Goal: Check status: Check status

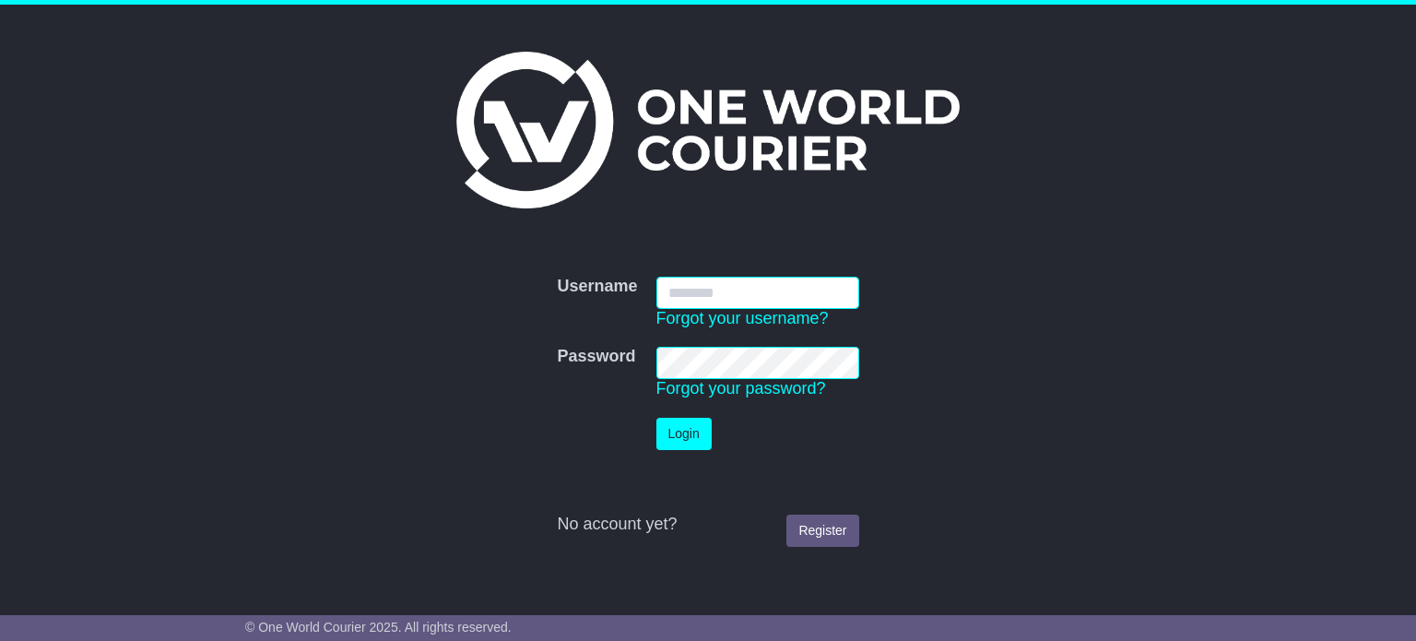
type input "**********"
click at [676, 448] on button "Login" at bounding box center [683, 434] width 55 height 32
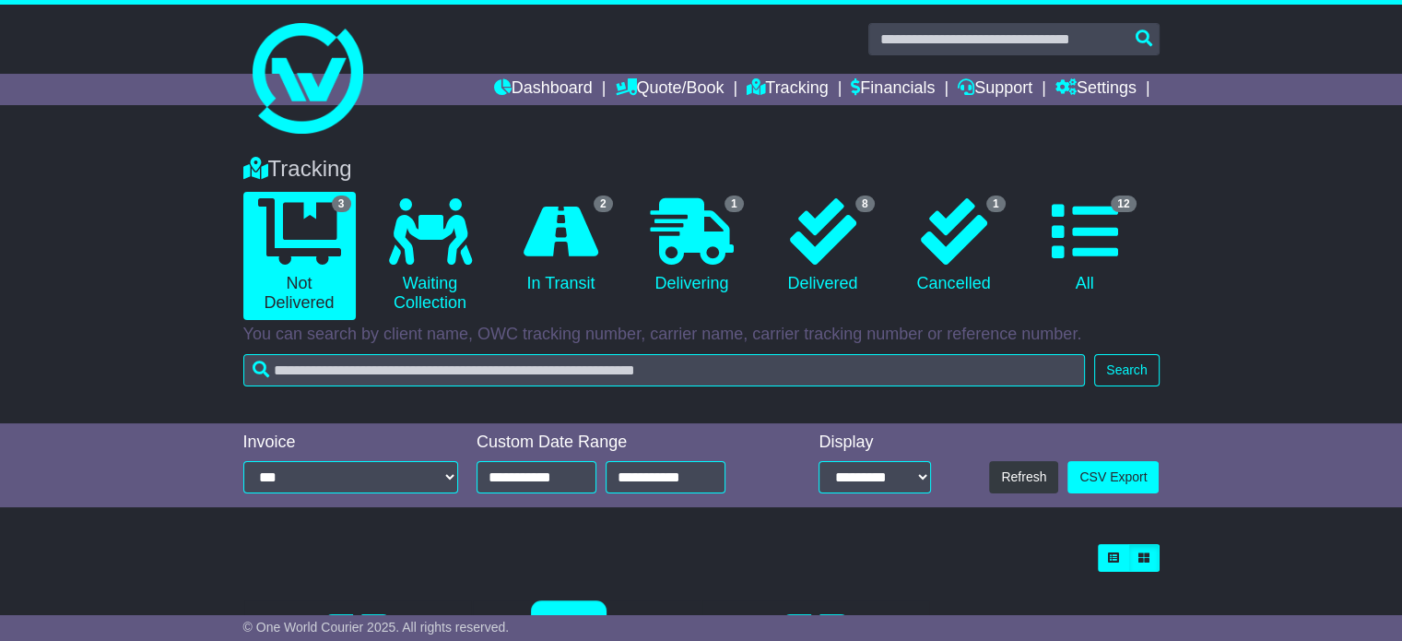
scroll to position [269, 0]
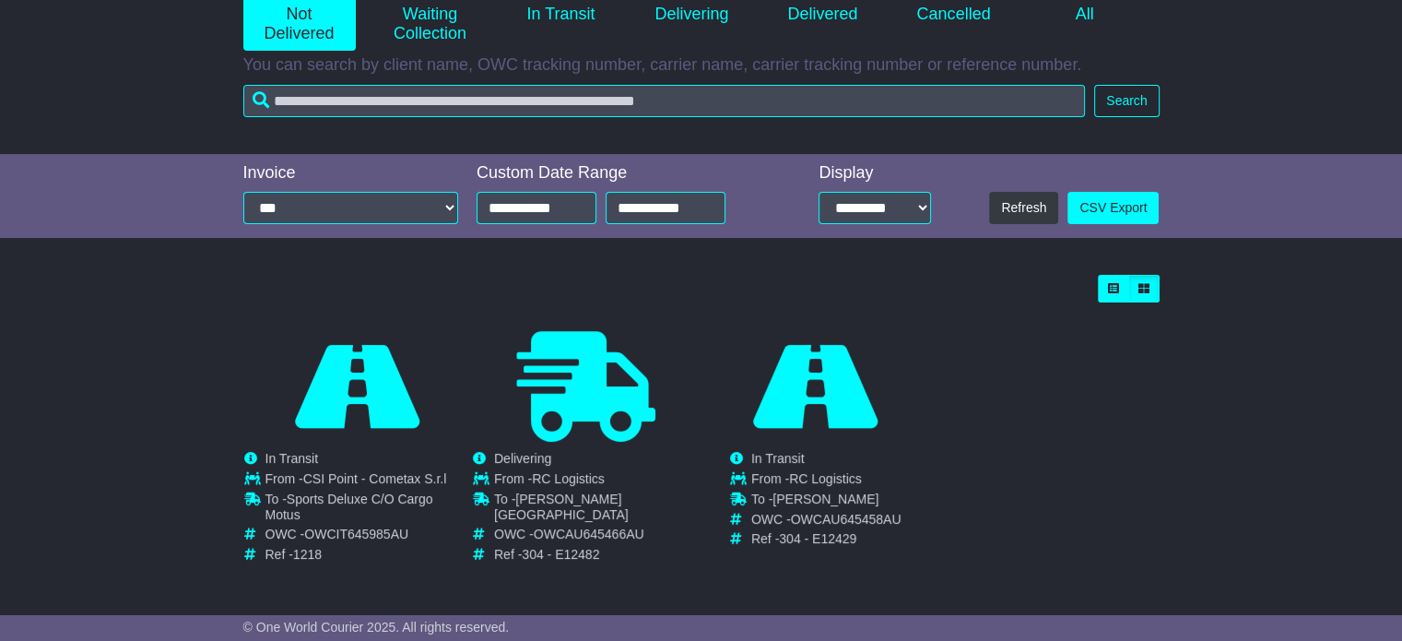
drag, startPoint x: 446, startPoint y: 131, endPoint x: 435, endPoint y: 100, distance: 32.4
click at [446, 129] on div "Tracking 3 Not Delivered 0 Waiting Collection 2 In Transit 1 Delivering 8" at bounding box center [701, 11] width 1402 height 286
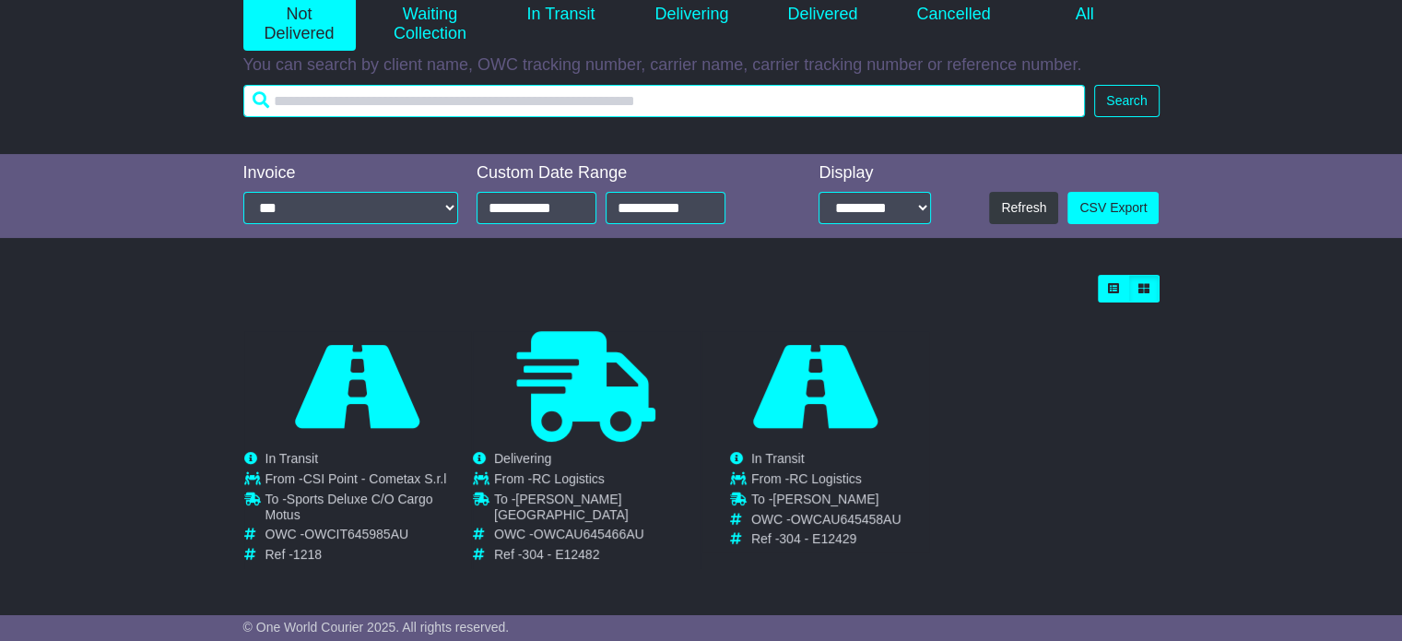
click at [435, 100] on input "text" at bounding box center [664, 101] width 843 height 32
type input "***"
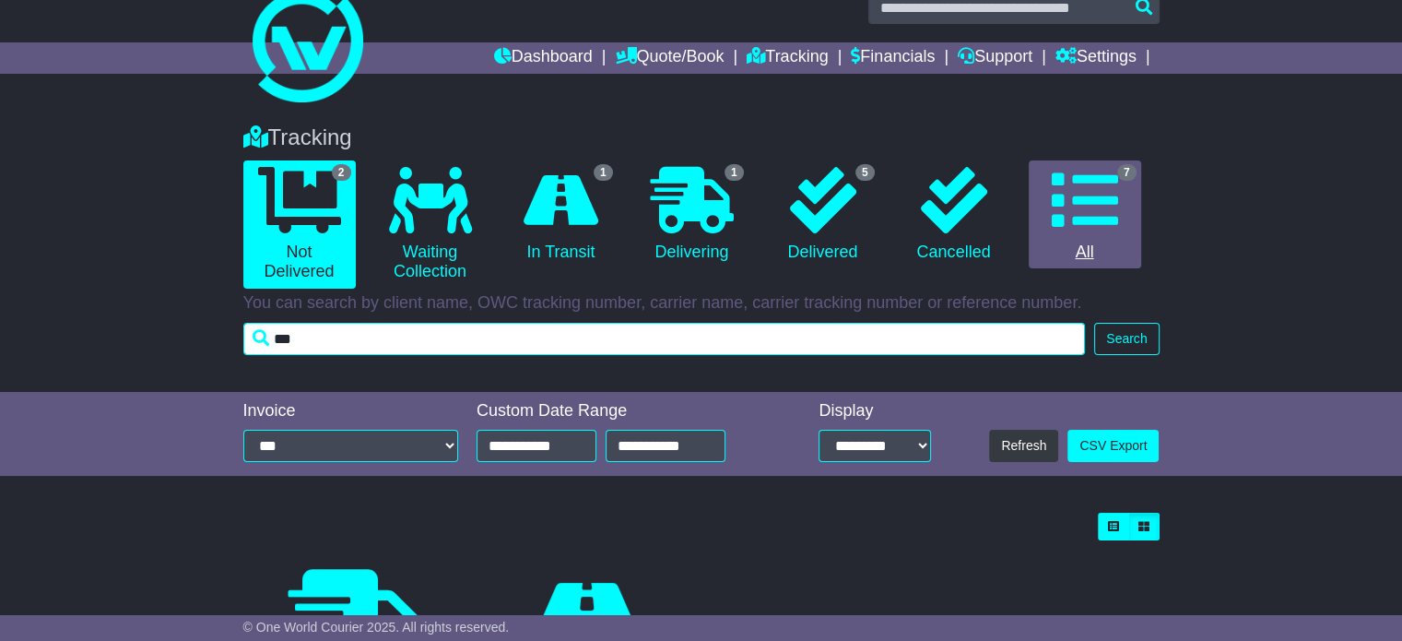
scroll to position [0, 0]
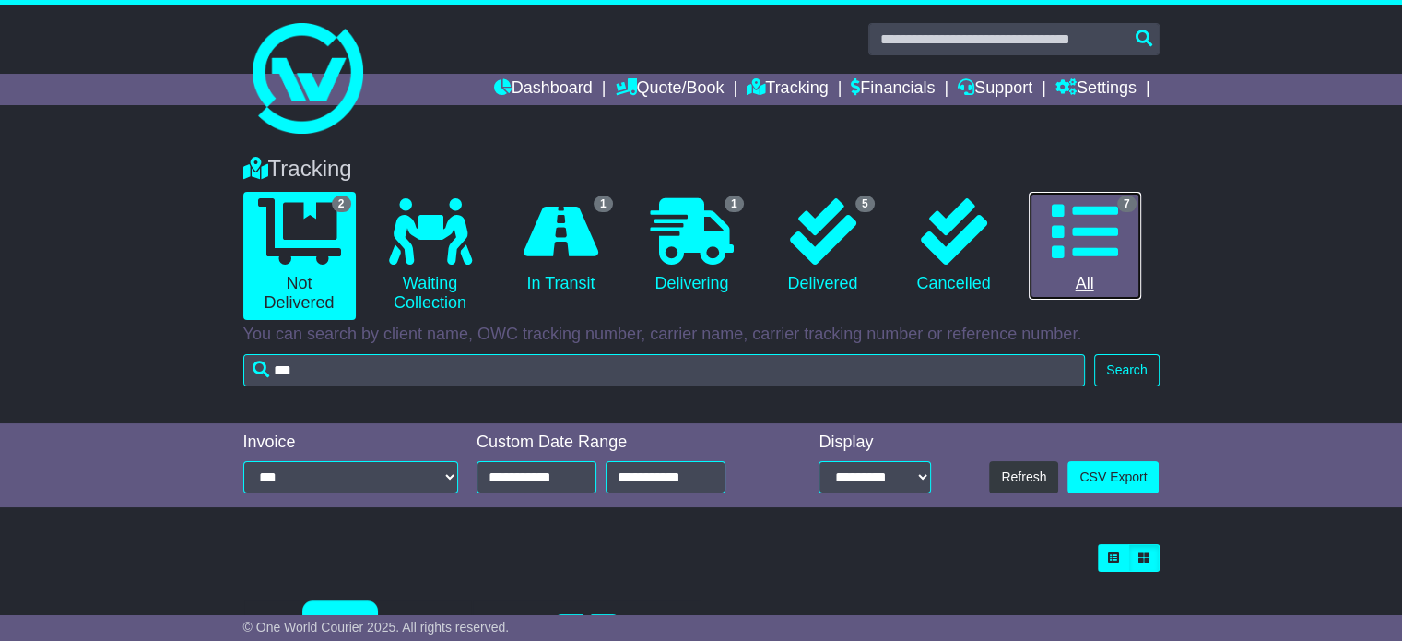
click at [1108, 258] on icon at bounding box center [1085, 231] width 66 height 66
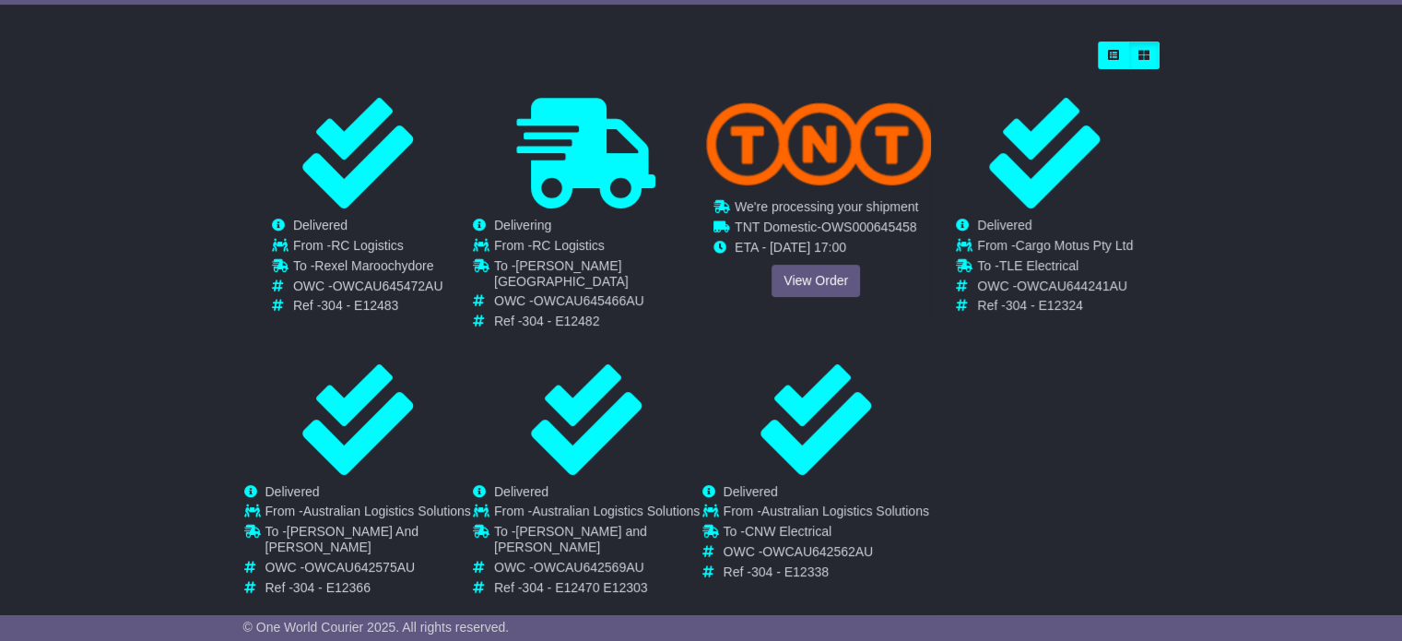
scroll to position [491, 0]
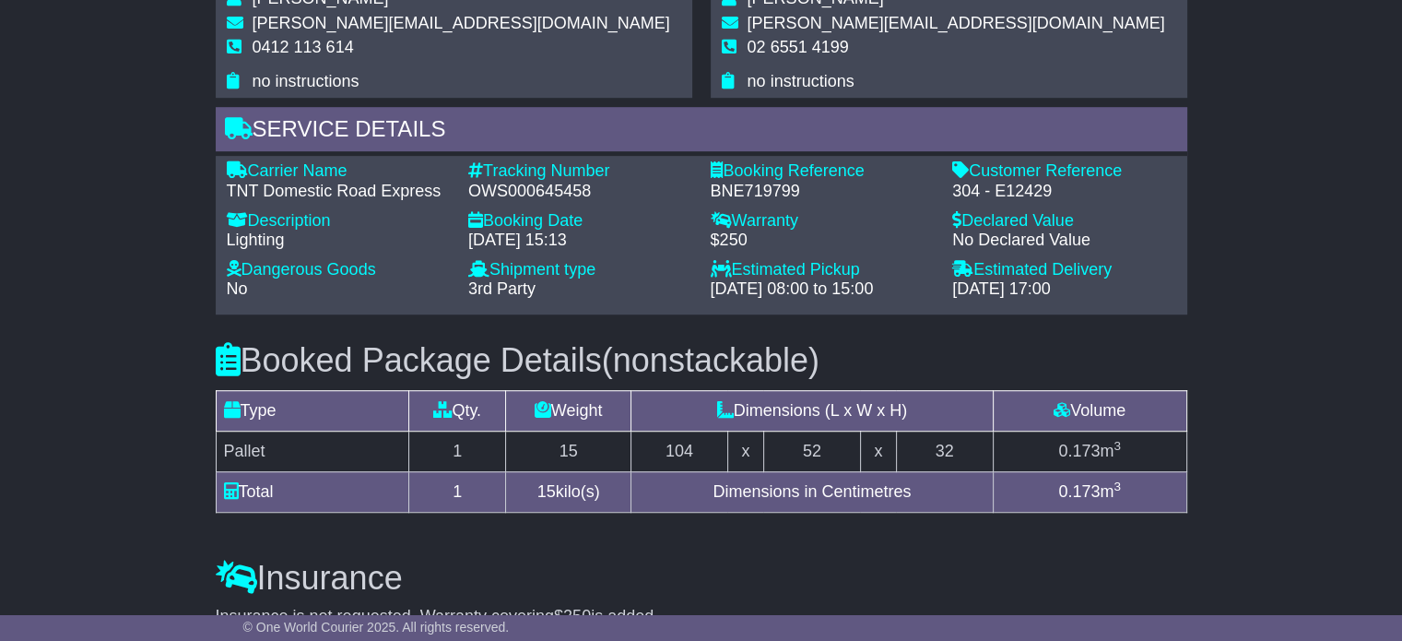
scroll to position [1199, 0]
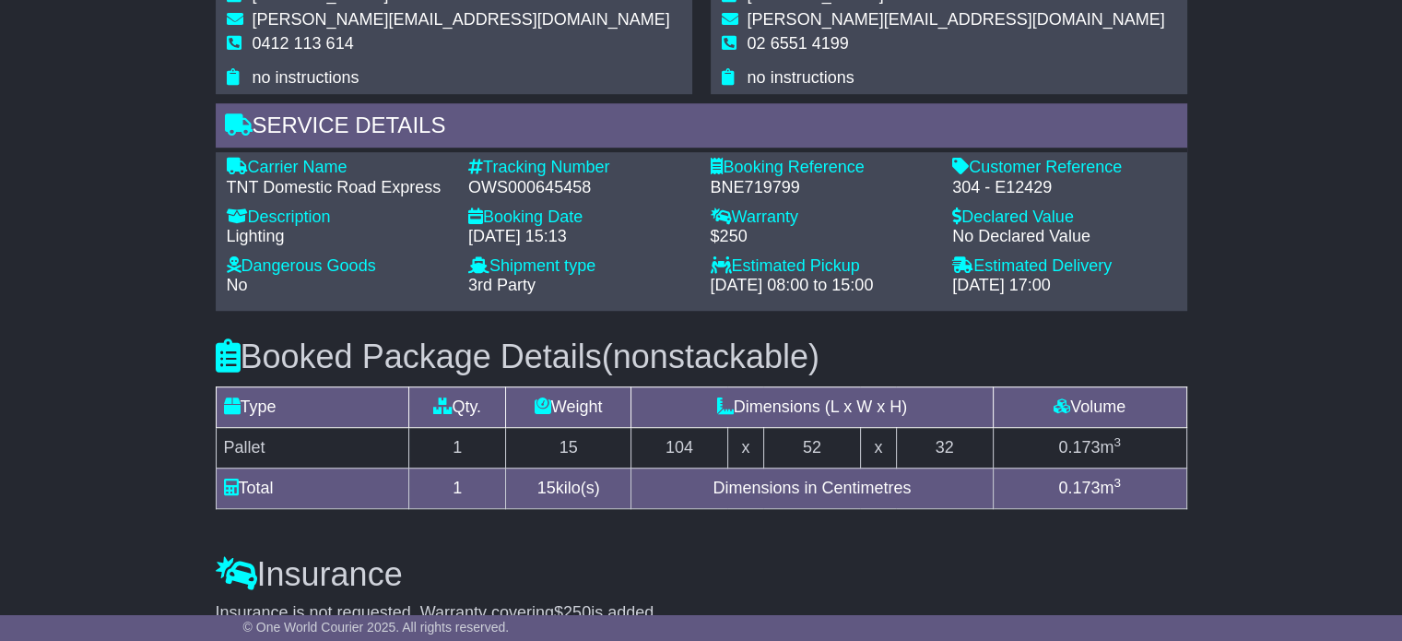
click at [527, 183] on div "OWS000645458" at bounding box center [580, 188] width 224 height 20
copy div "OWS000645458"
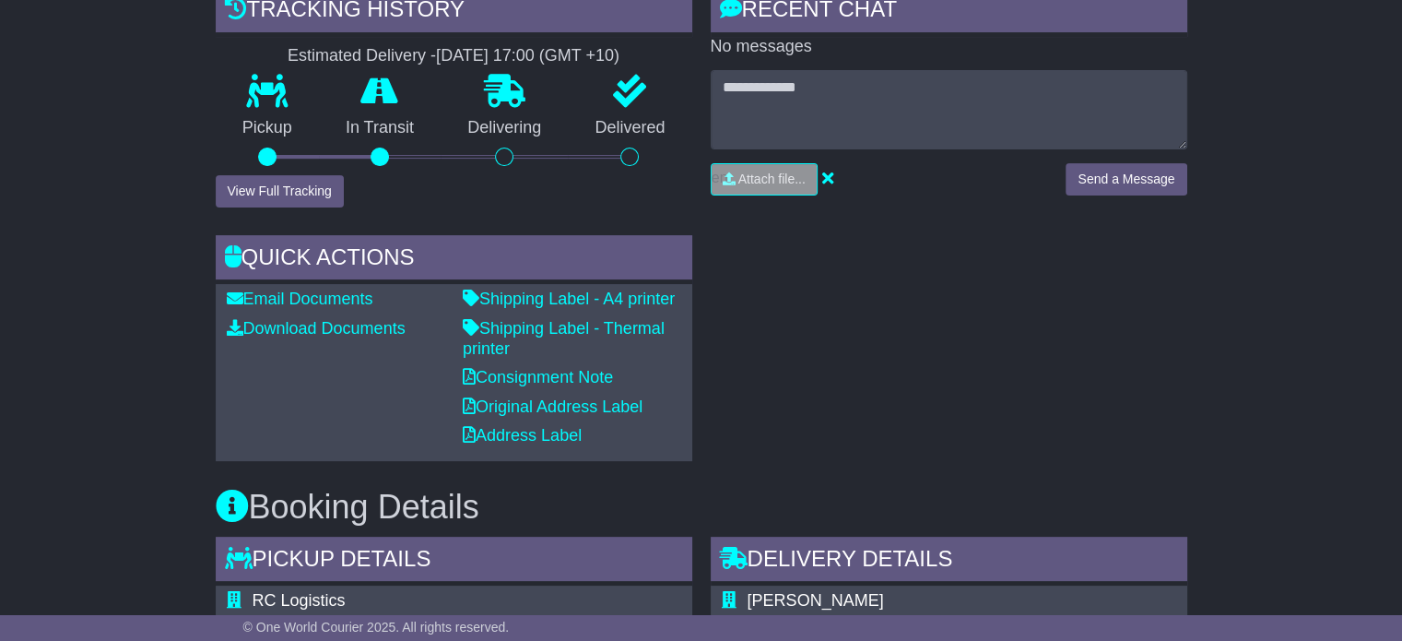
scroll to position [92, 0]
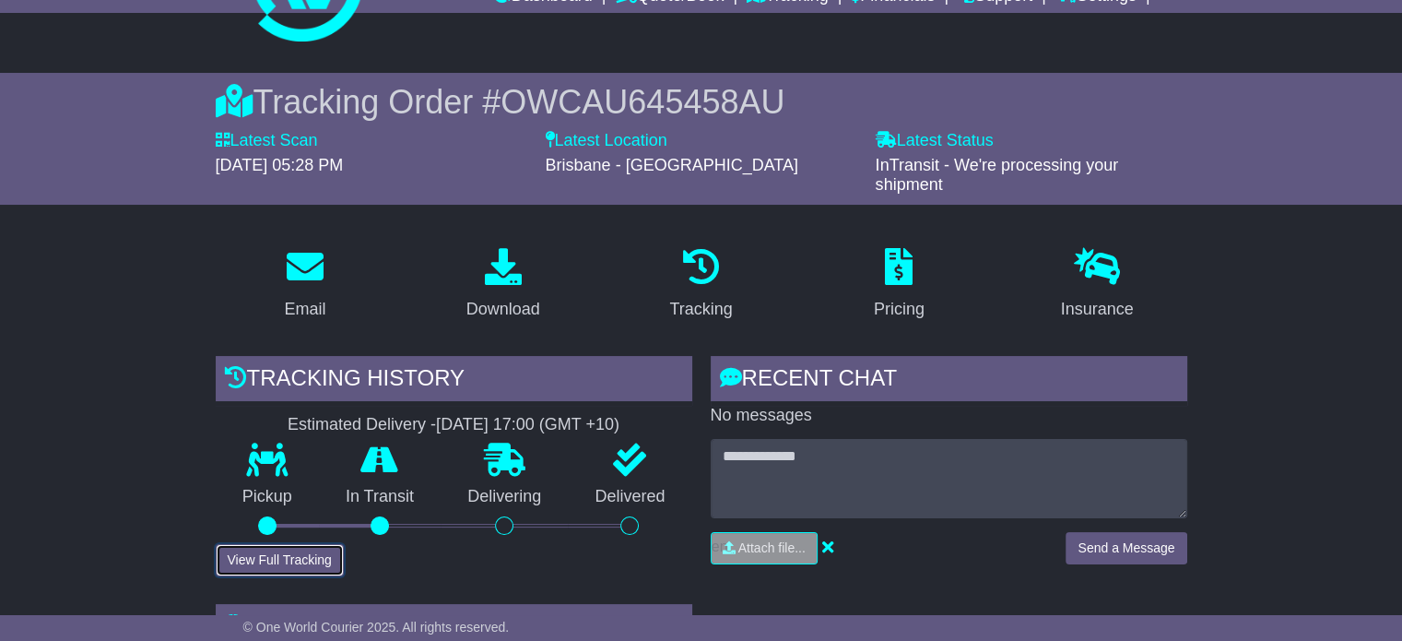
click at [259, 558] on button "View Full Tracking" at bounding box center [280, 560] width 128 height 32
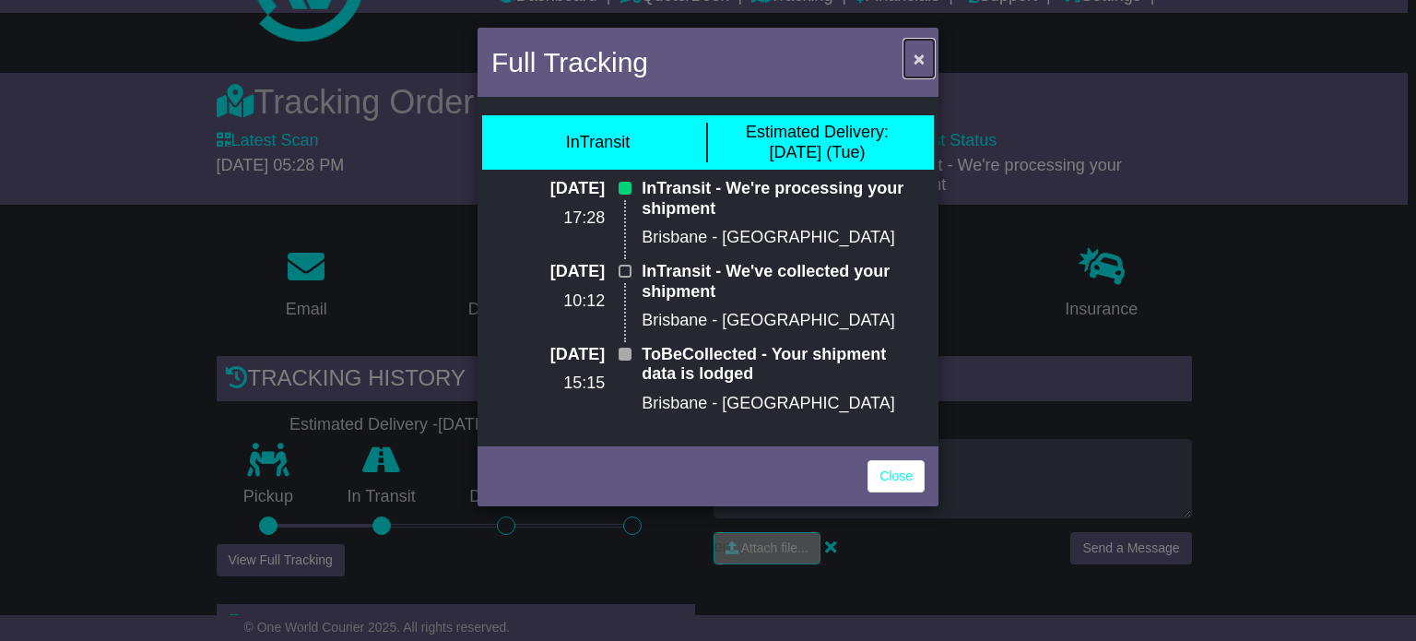
click at [911, 51] on button "×" at bounding box center [919, 59] width 30 height 38
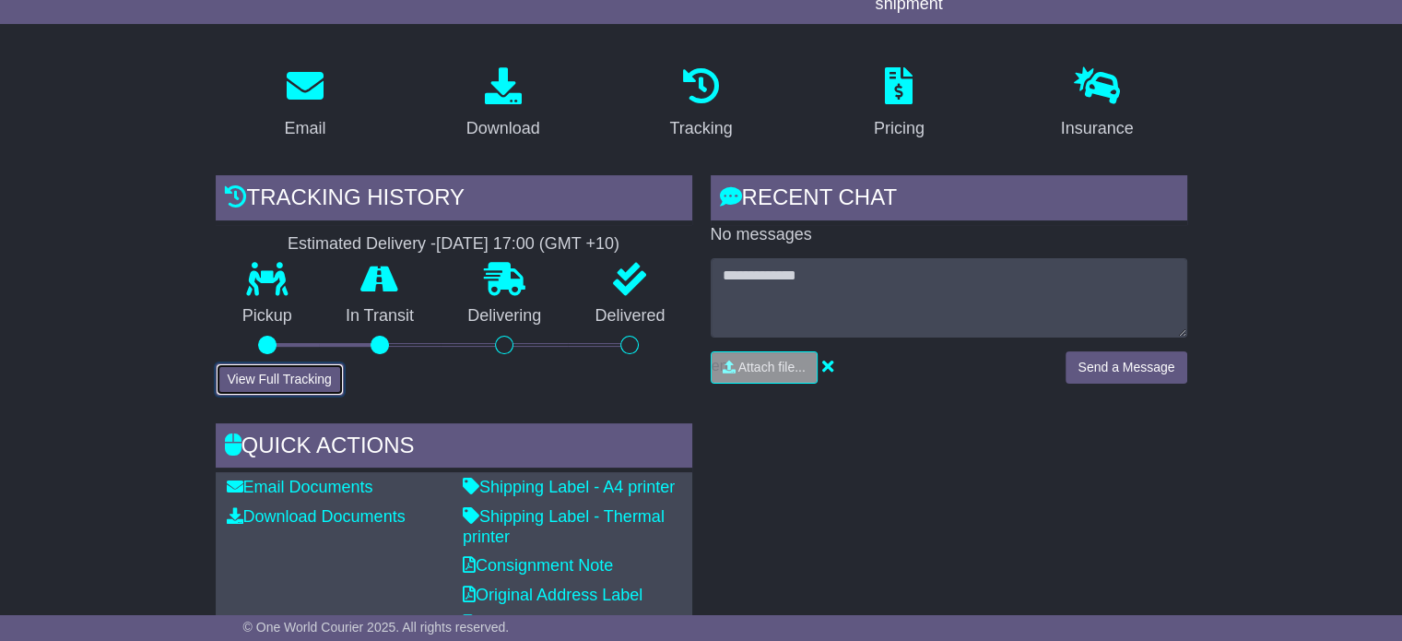
scroll to position [277, 0]
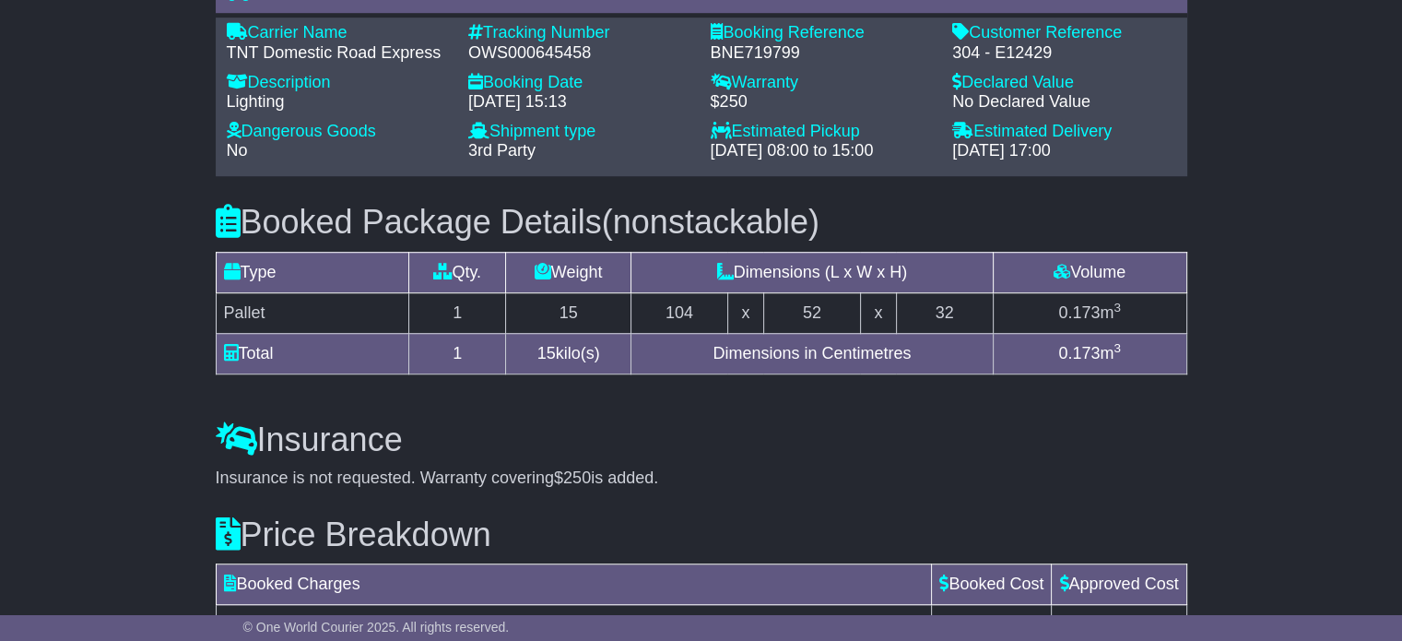
scroll to position [1291, 0]
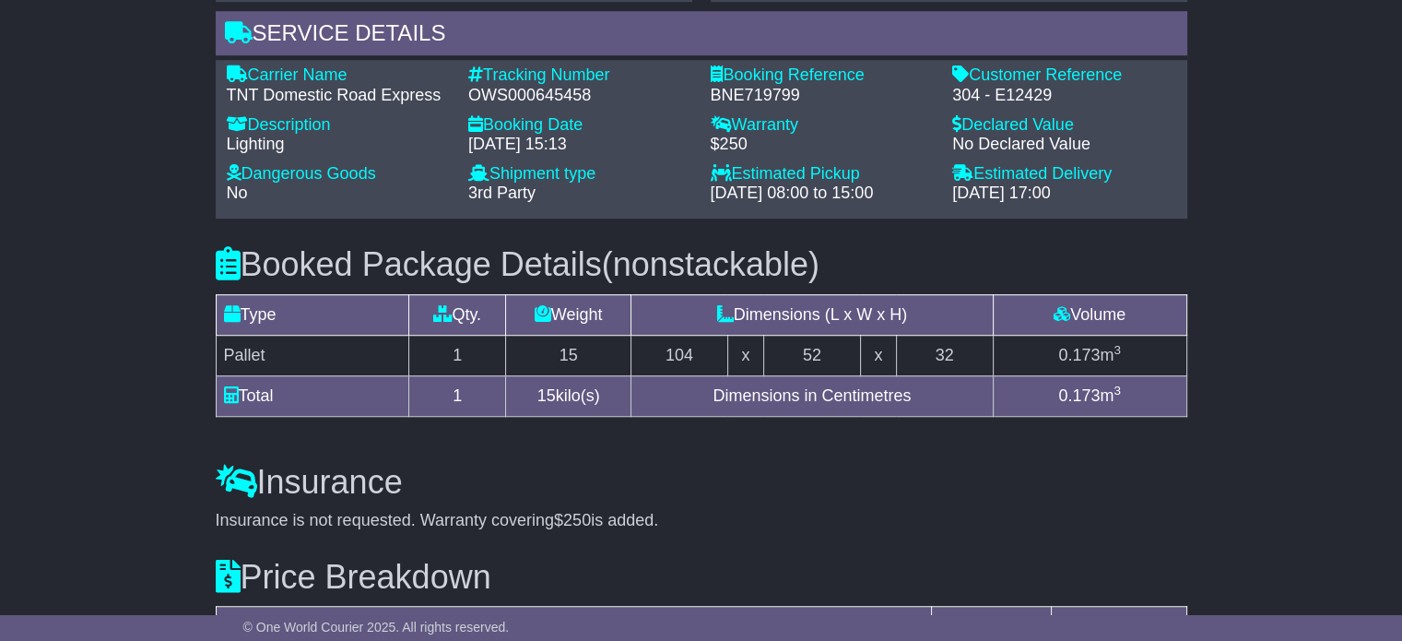
click at [523, 97] on div "OWS000645458" at bounding box center [580, 96] width 224 height 20
copy div "OWS000645458"
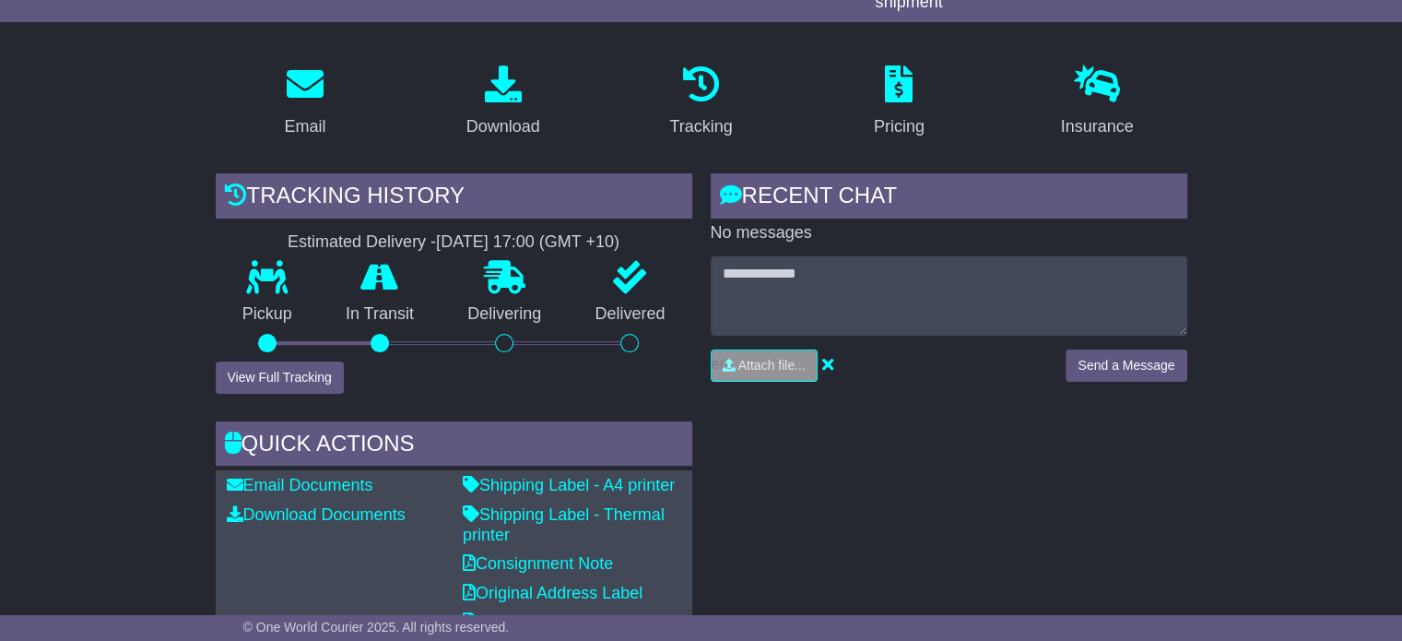
scroll to position [277, 0]
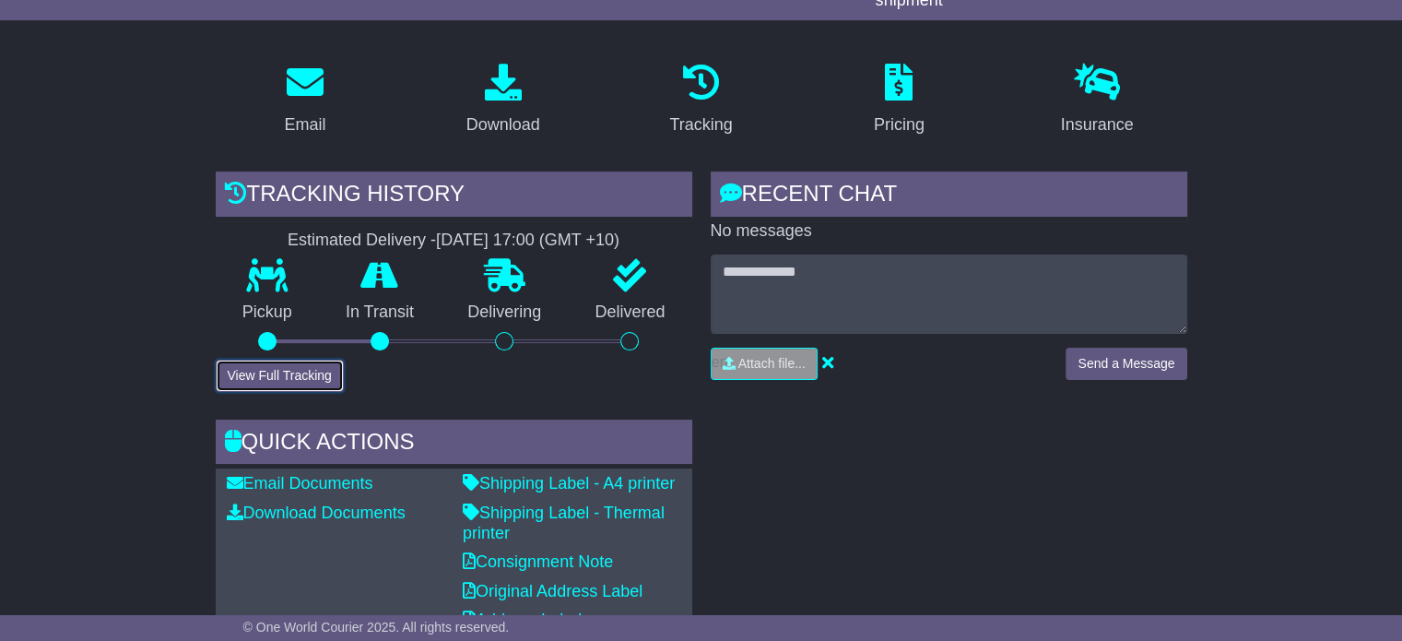
click at [288, 383] on button "View Full Tracking" at bounding box center [280, 376] width 128 height 32
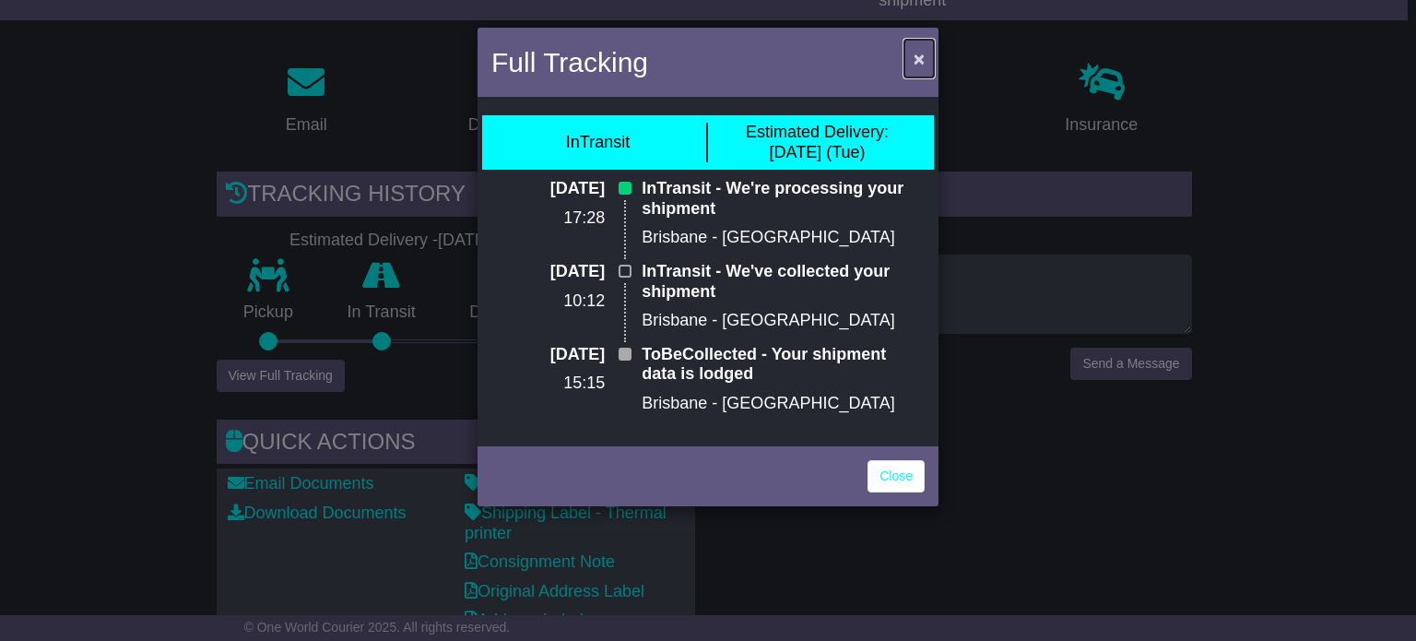
click at [917, 53] on span "×" at bounding box center [919, 58] width 11 height 21
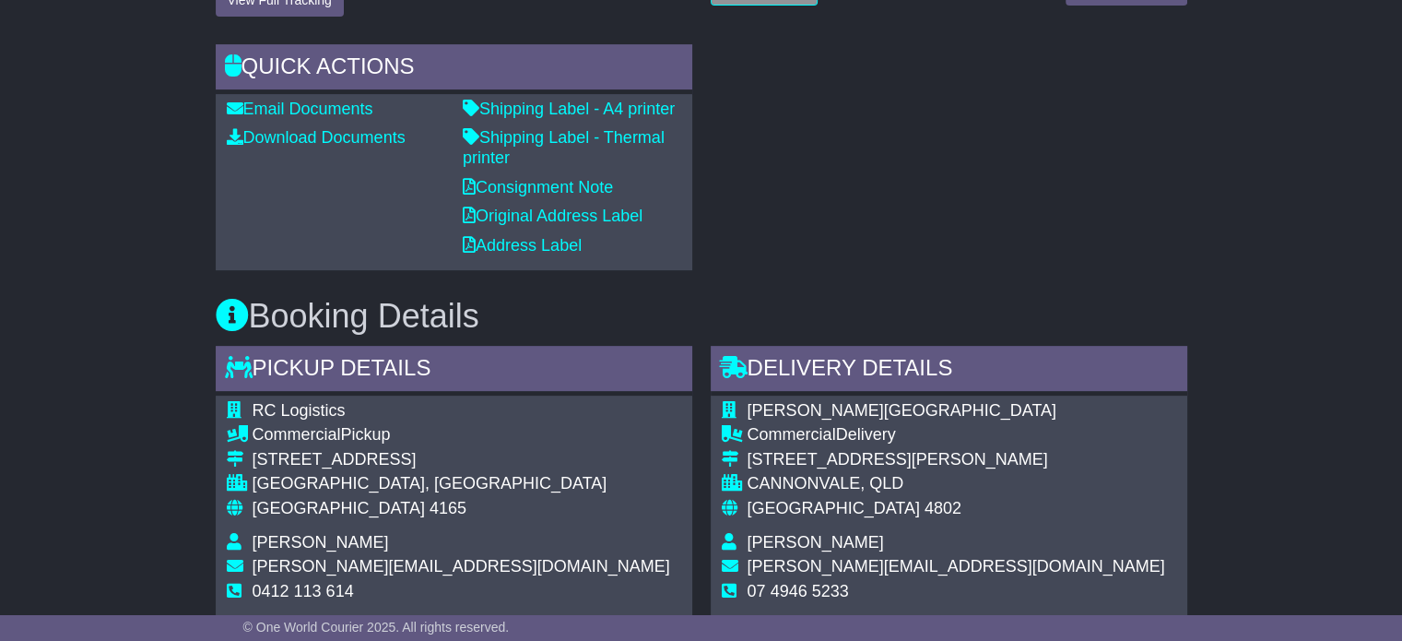
scroll to position [1014, 0]
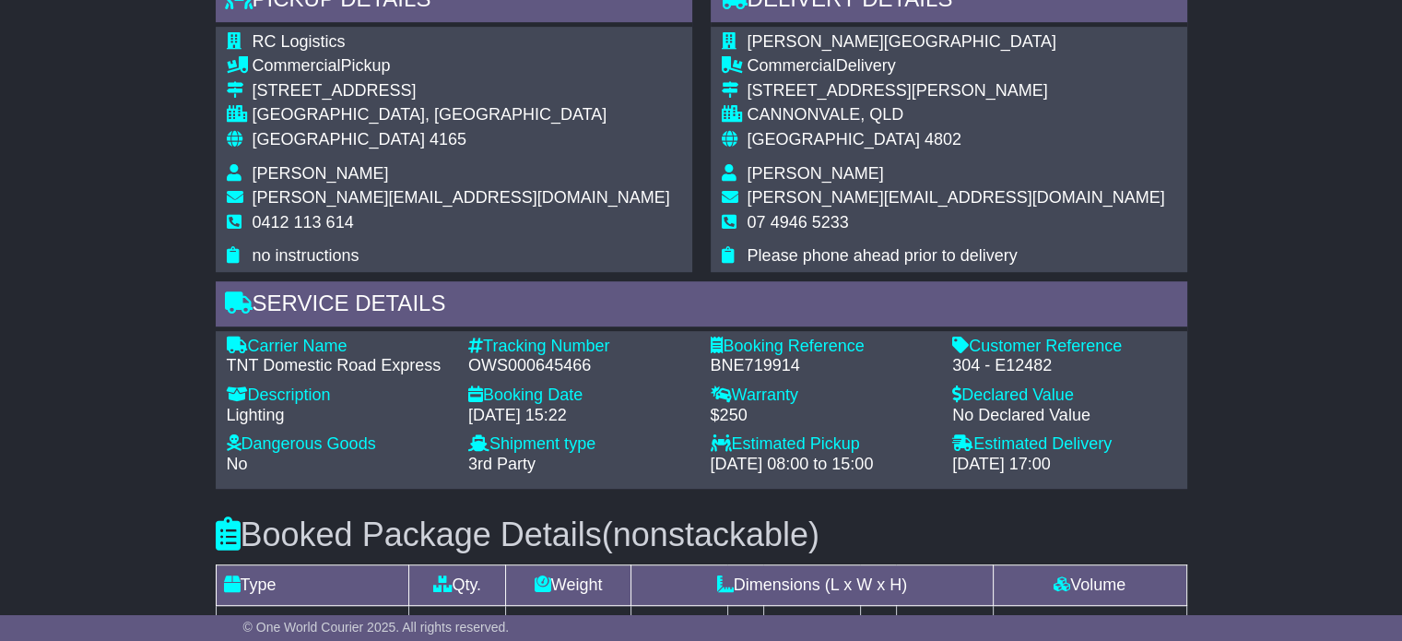
click at [530, 368] on div "OWS000645466" at bounding box center [580, 366] width 224 height 20
copy div "OWS000645466"
click at [189, 375] on div "Email Download Tracking Pricing Insurance" at bounding box center [701, 206] width 1402 height 1805
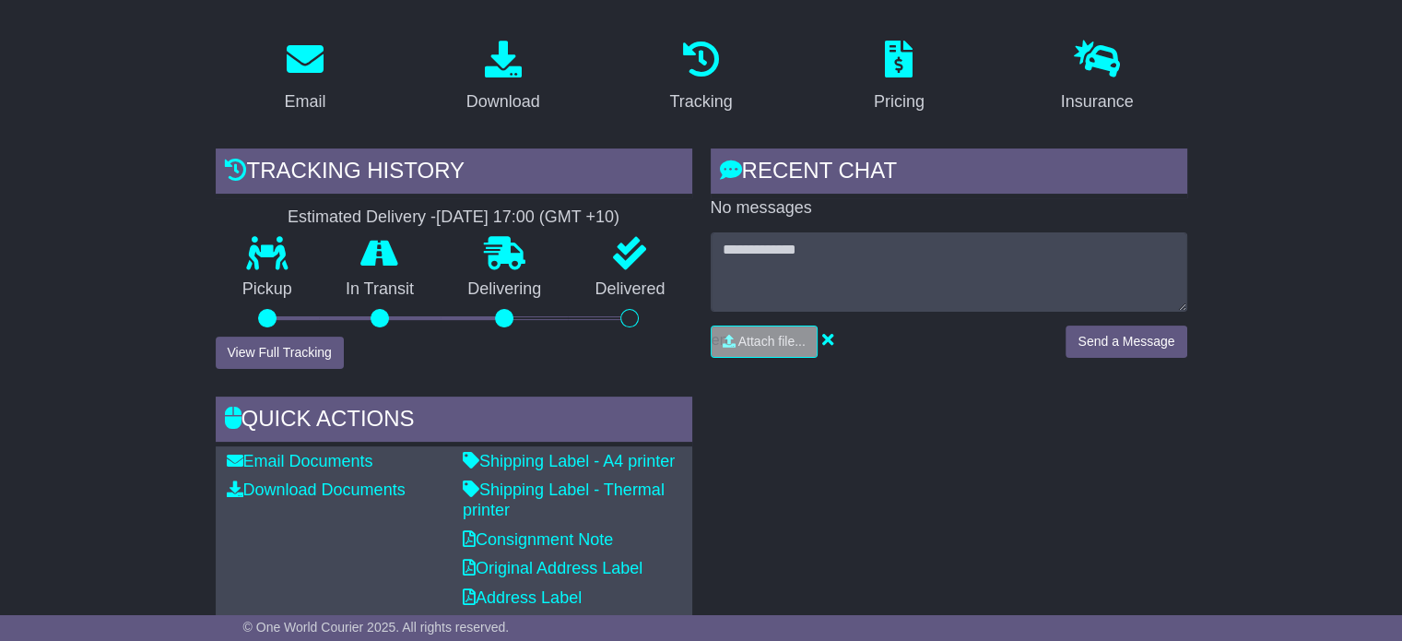
scroll to position [277, 0]
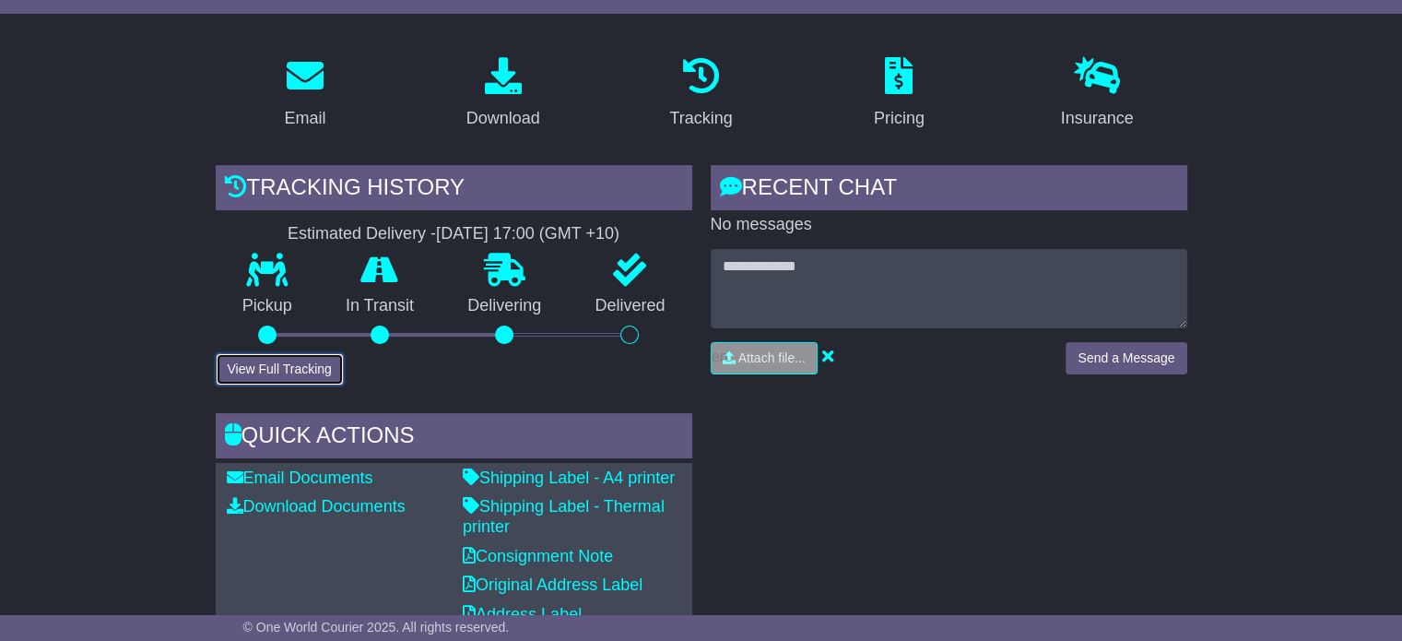
click at [262, 368] on button "View Full Tracking" at bounding box center [280, 369] width 128 height 32
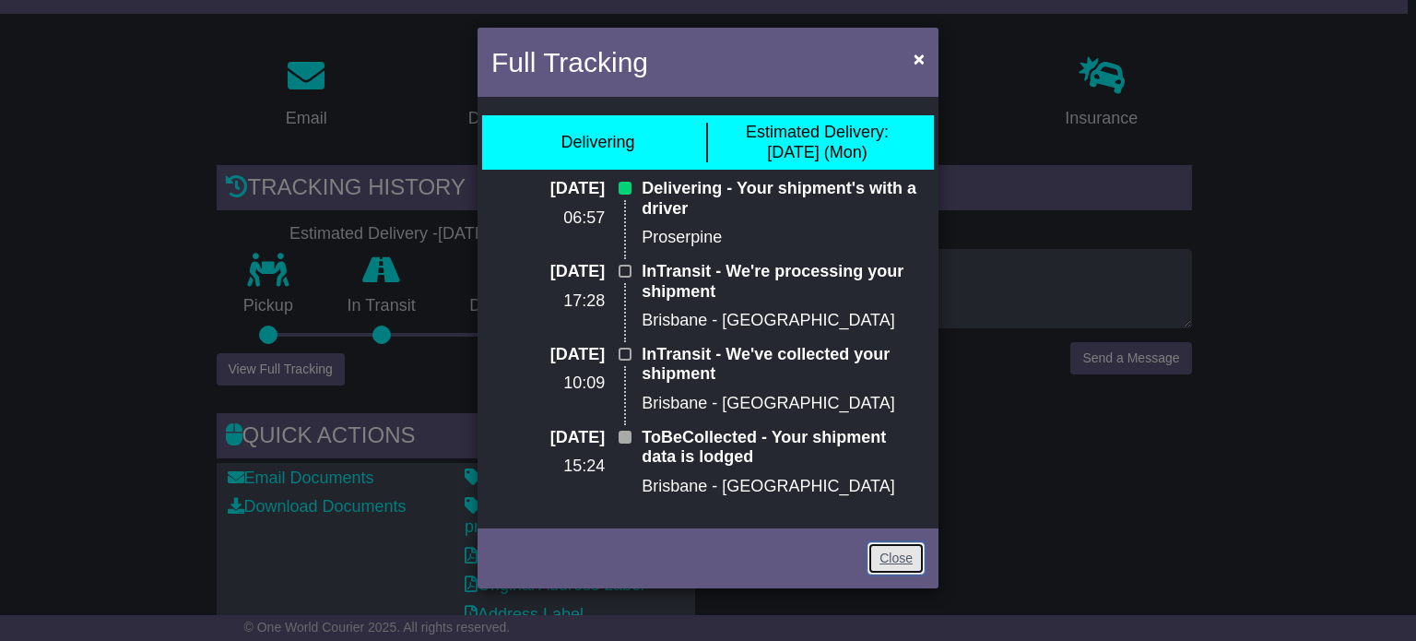
click at [899, 553] on link "Close" at bounding box center [896, 558] width 57 height 32
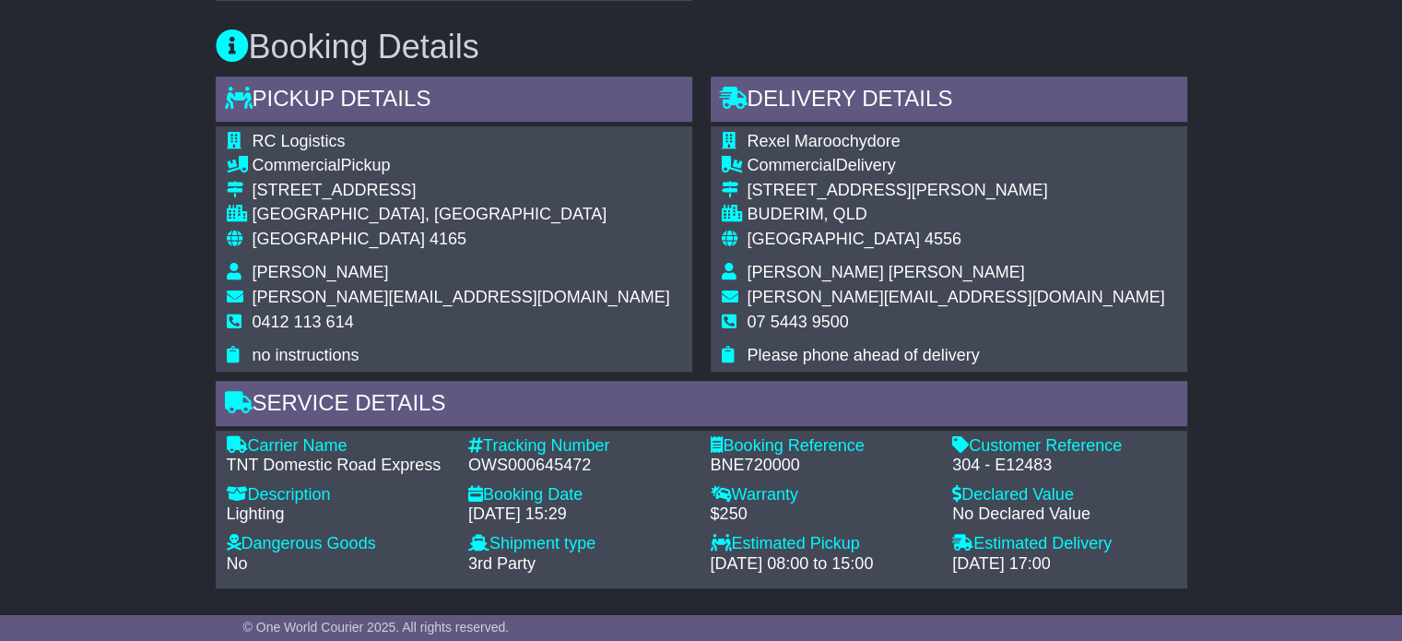
scroll to position [1106, 0]
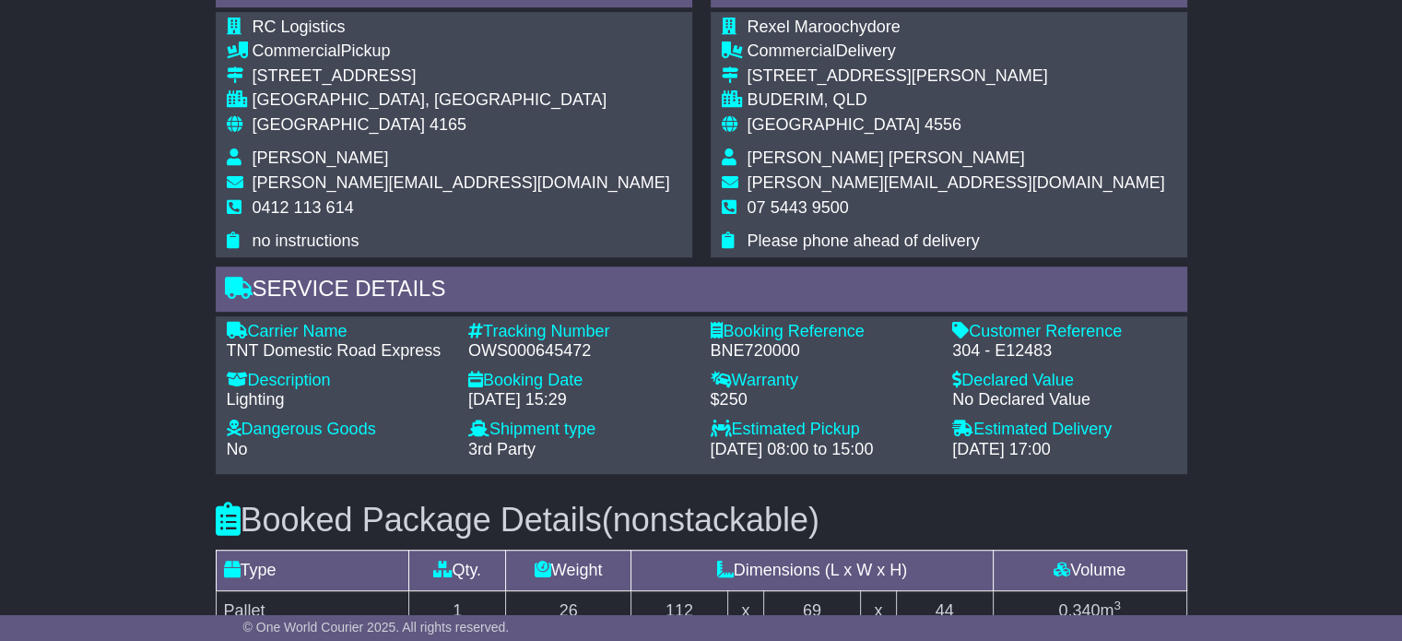
click at [521, 361] on div "OWS000645472" at bounding box center [580, 351] width 224 height 20
copy div "OWS000645472"
click at [124, 340] on div "Email Download Tracking Pricing Insurance" at bounding box center [701, 153] width 1402 height 1883
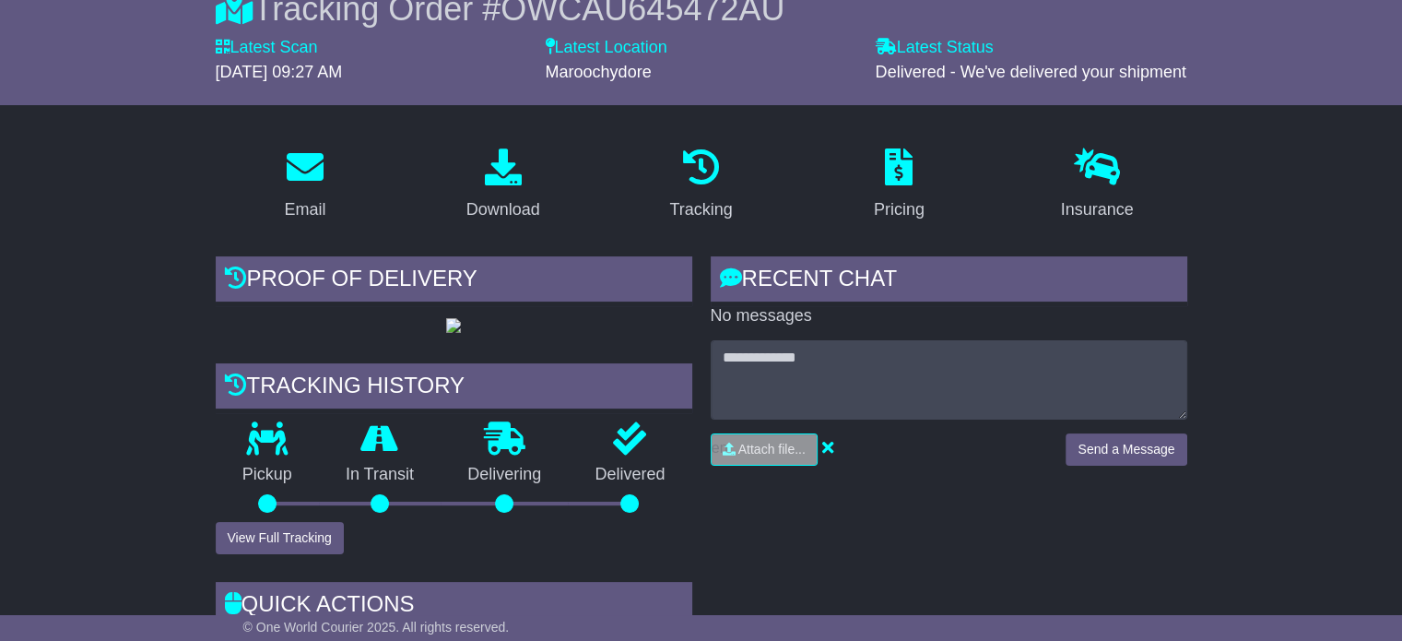
scroll to position [277, 0]
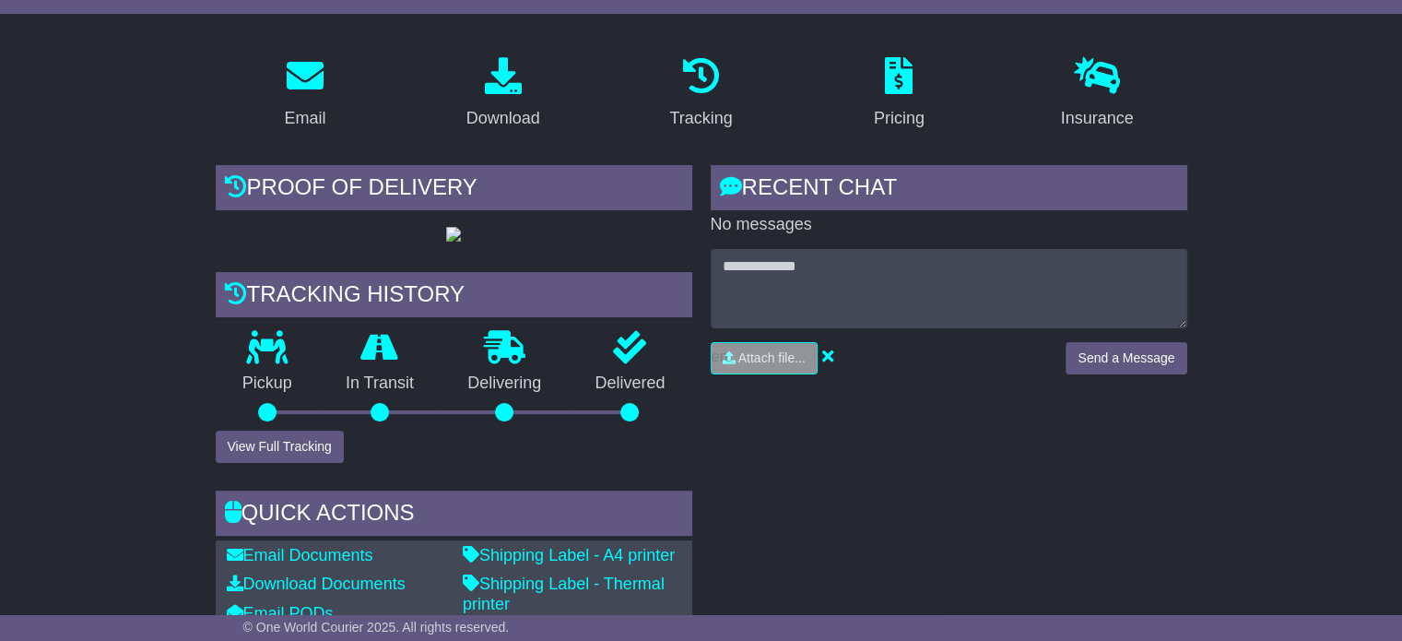
click at [300, 533] on div "Proof of Delivery Tracking history Pickup In Transit Problem Unknown Delivering…" at bounding box center [454, 440] width 495 height 551
click at [295, 463] on button "View Full Tracking" at bounding box center [280, 447] width 128 height 32
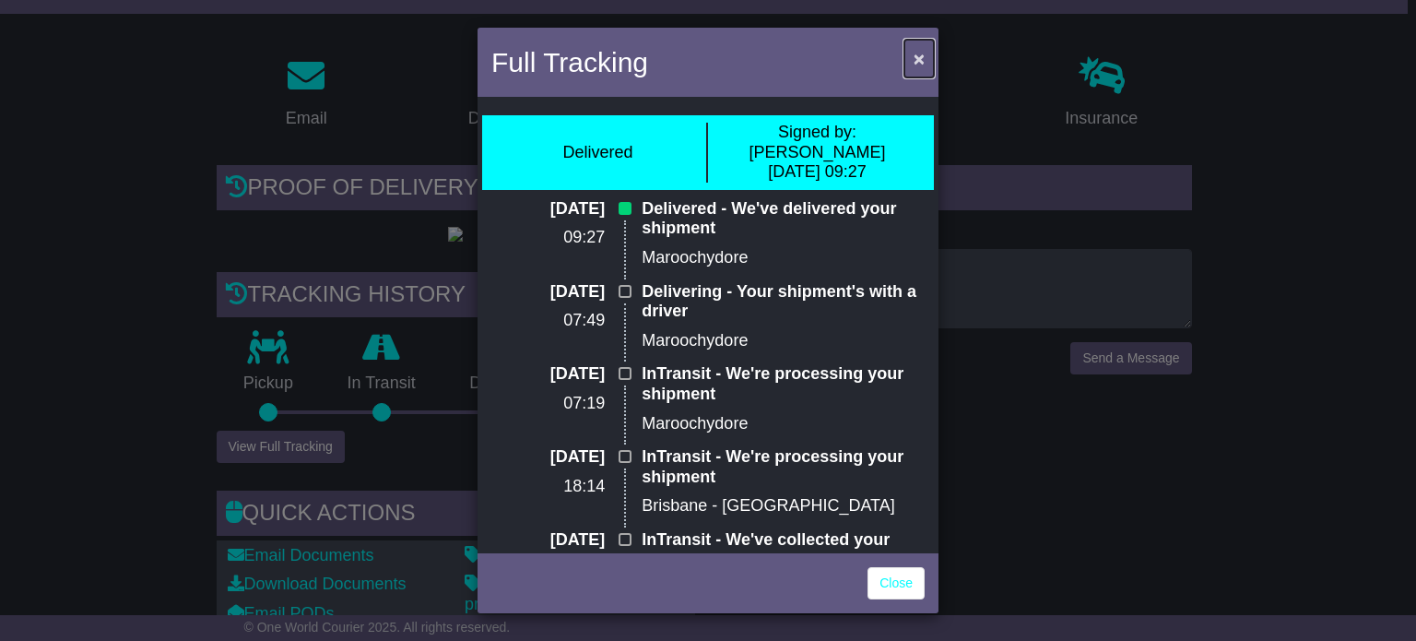
click at [911, 61] on button "×" at bounding box center [919, 59] width 30 height 38
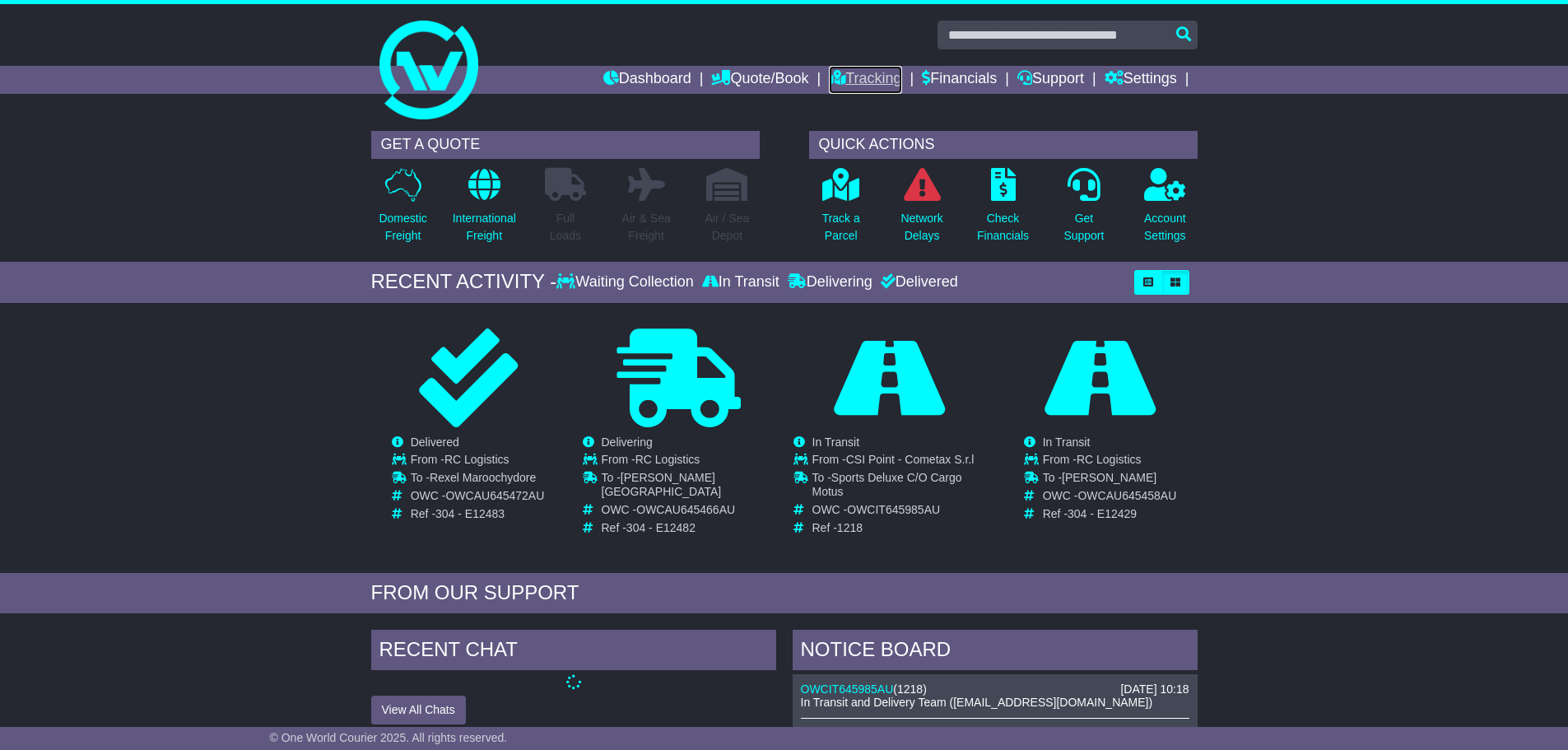
click at [839, 79] on link "Tracking" at bounding box center [864, 79] width 72 height 28
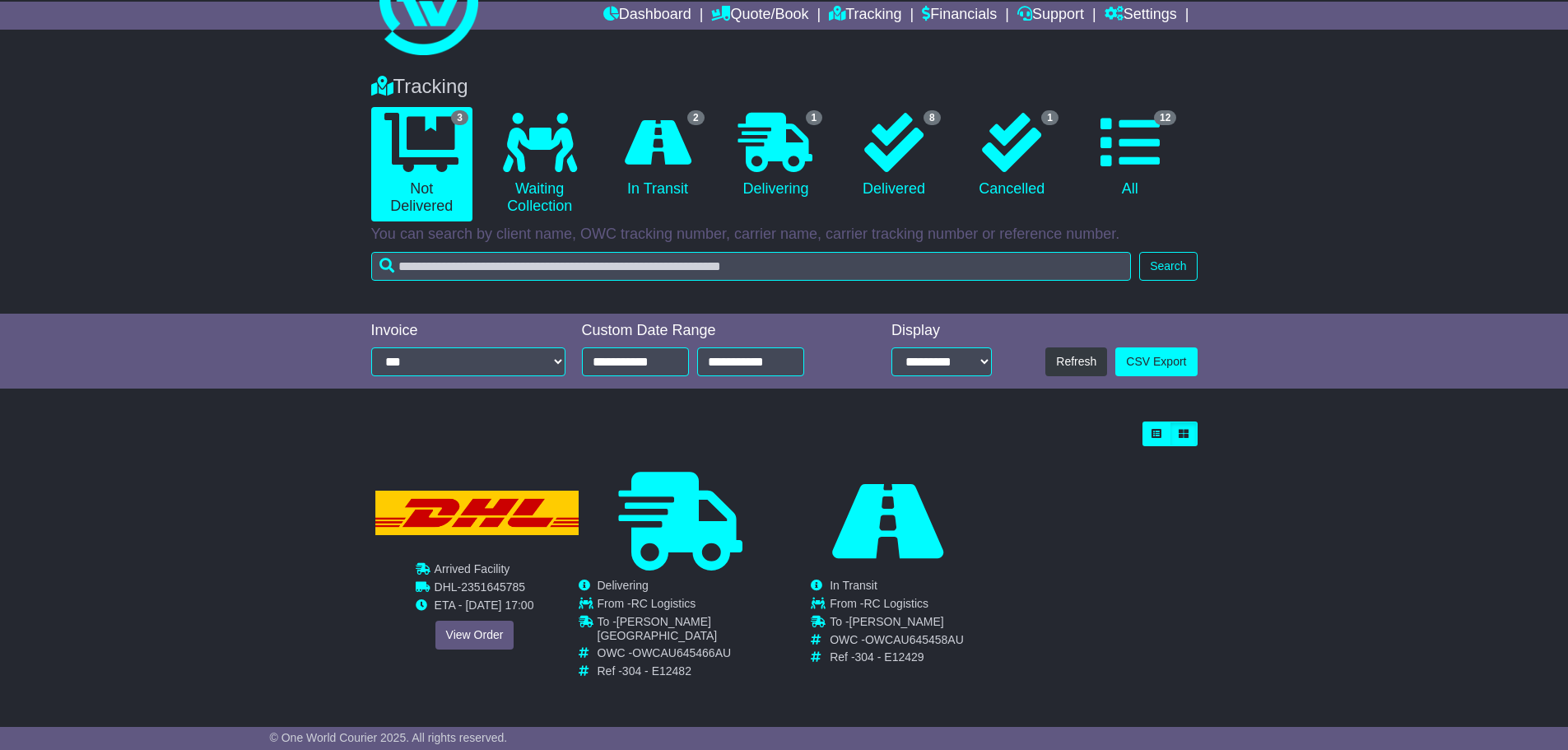
click at [467, 648] on div "Cancelled Waiting Collection In Transit InTransit To - OWC - Ref -" at bounding box center [475, 570] width 205 height 197
click at [471, 638] on link "View Order" at bounding box center [474, 635] width 79 height 29
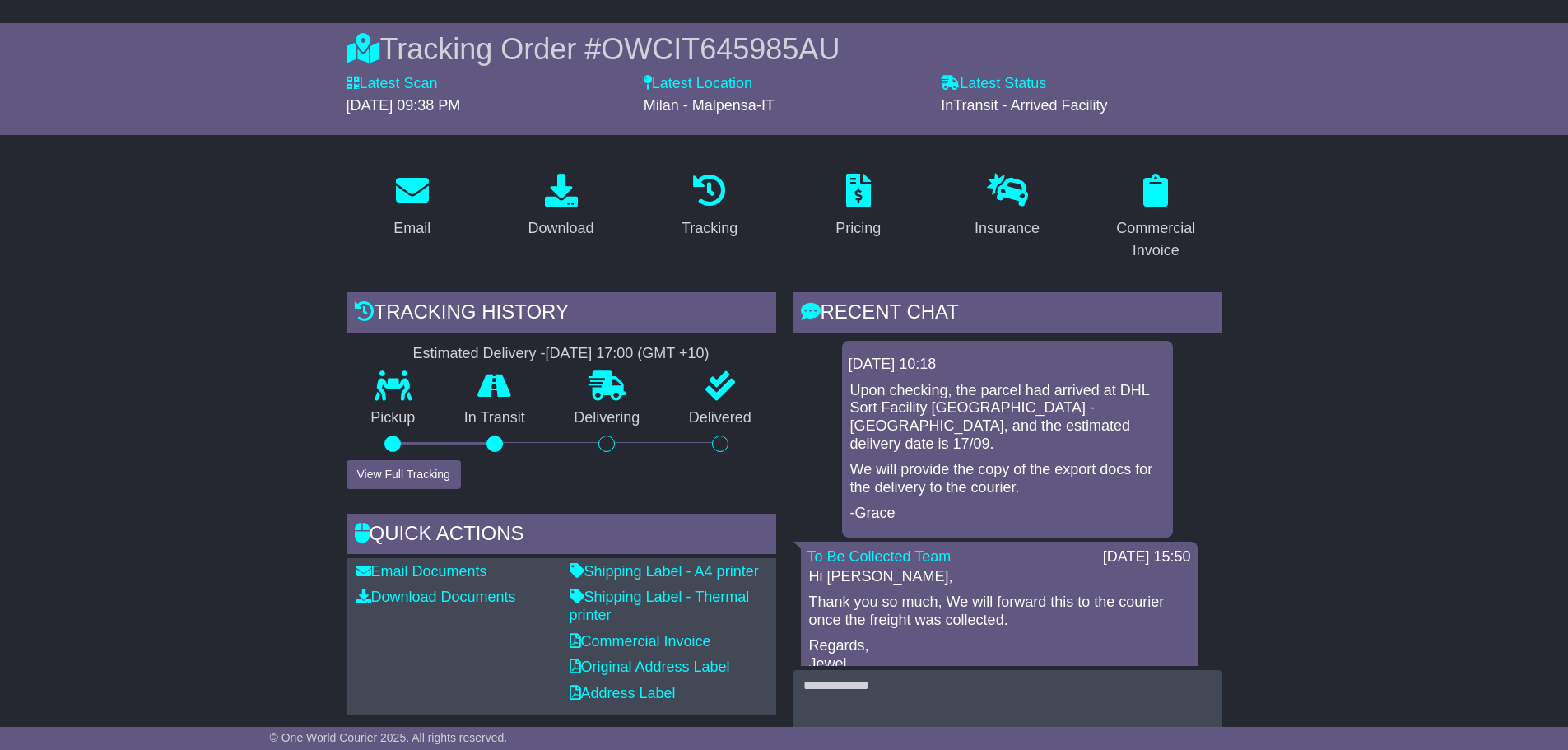
scroll to position [247, 0]
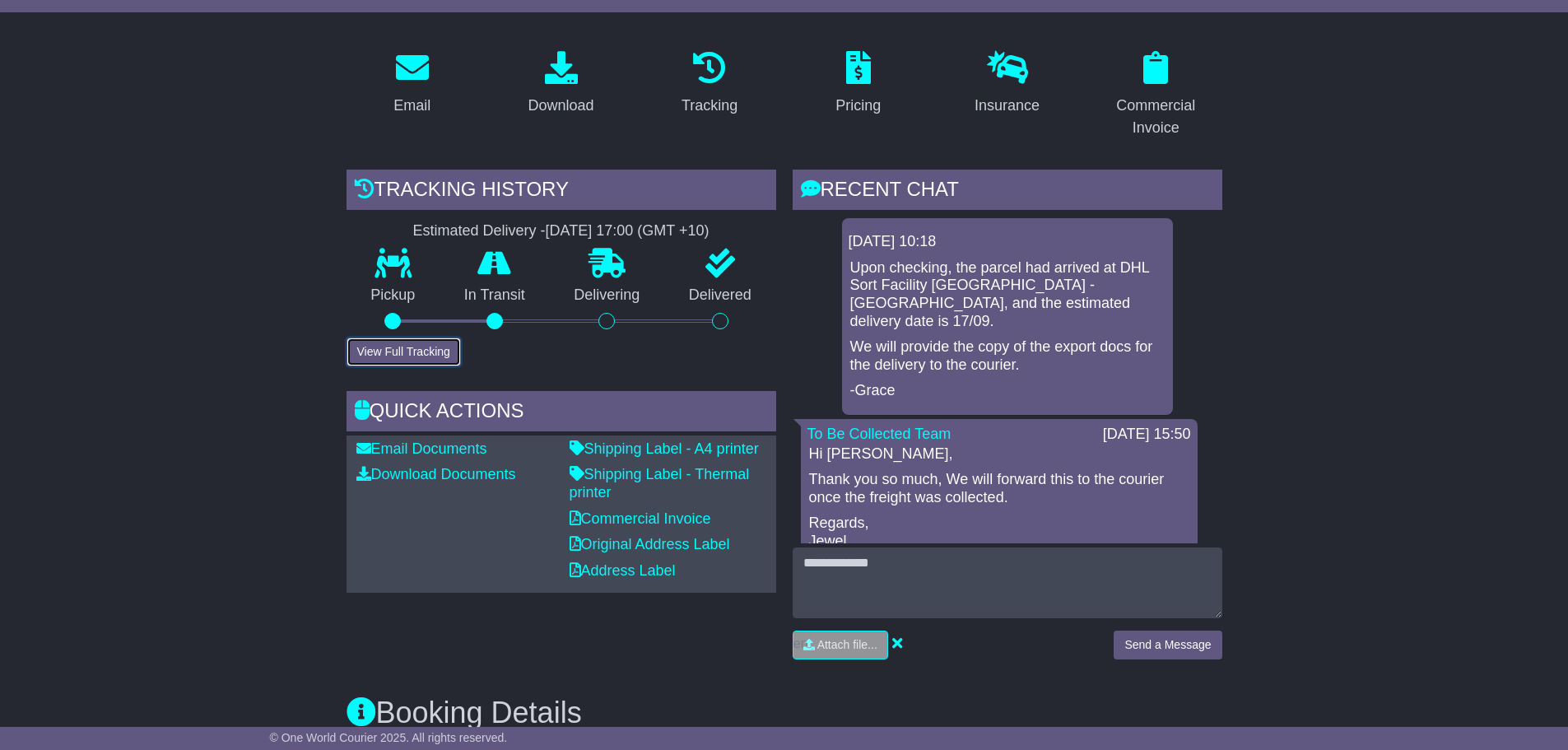
click at [402, 348] on button "View Full Tracking" at bounding box center [404, 352] width 114 height 29
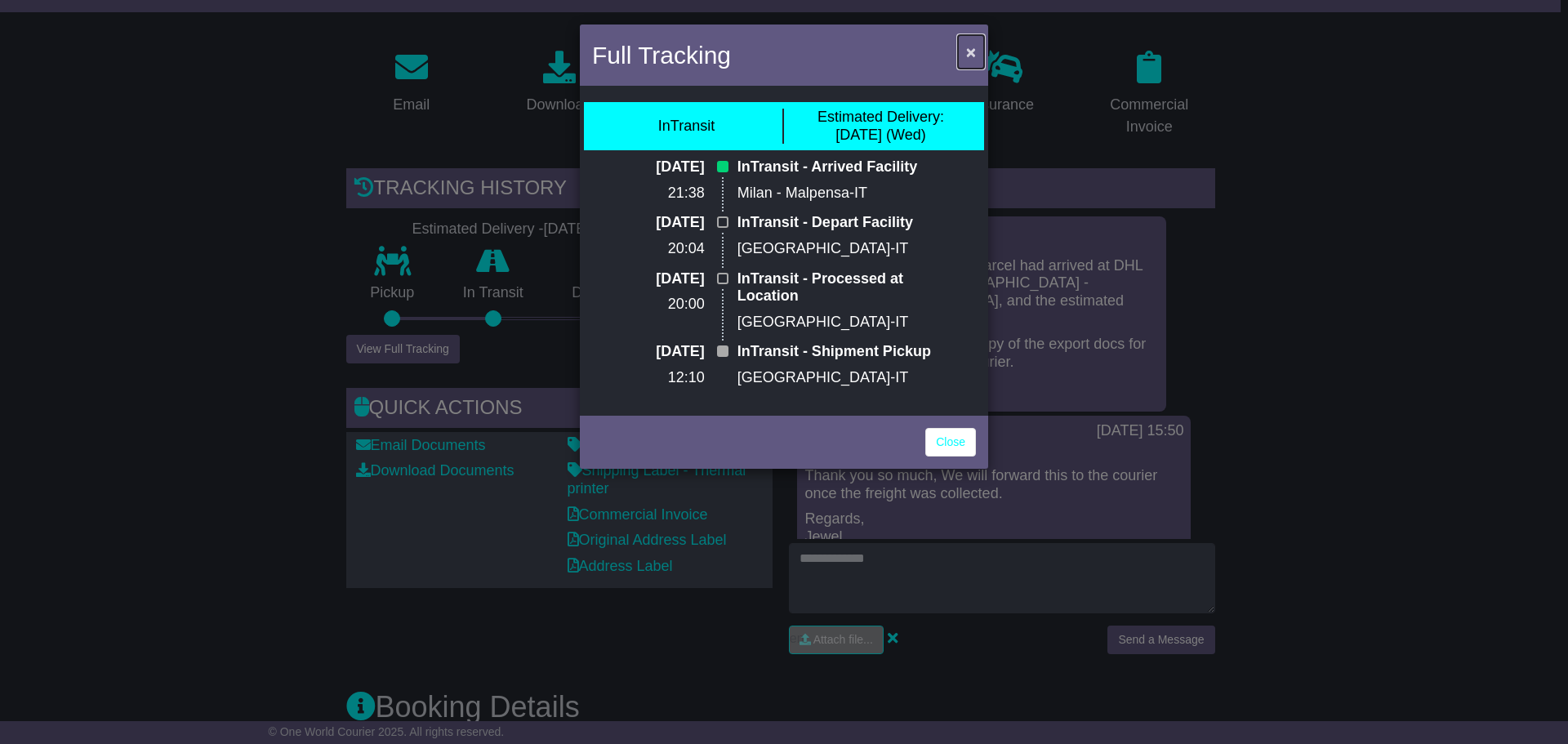
click at [978, 46] on button "×" at bounding box center [972, 52] width 27 height 34
